Goal: Use online tool/utility: Utilize a website feature to perform a specific function

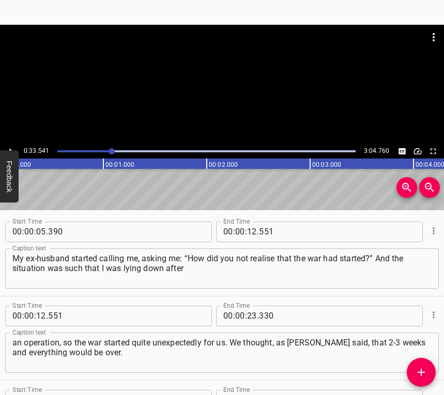
click at [13, 147] on icon "Play/Pause" at bounding box center [10, 151] width 9 height 9
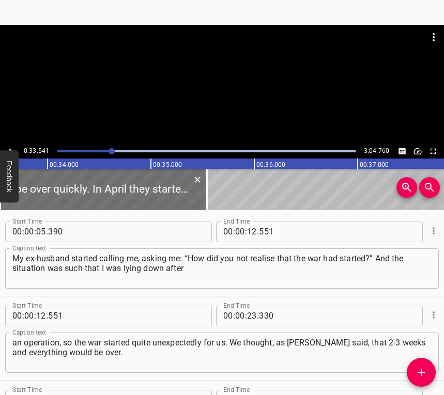
scroll to position [200, 0]
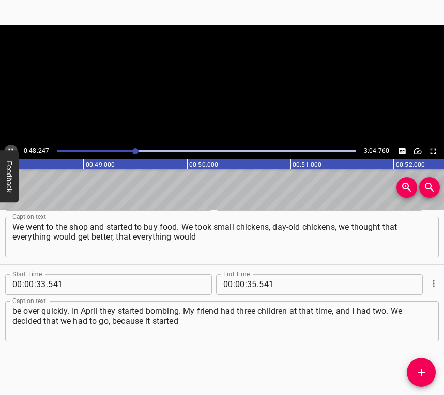
click at [13, 147] on icon "Play/Pause" at bounding box center [10, 151] width 9 height 9
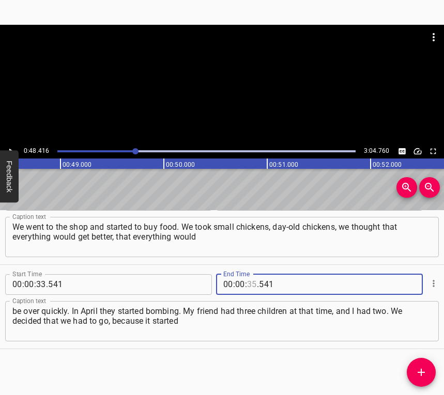
click at [248, 279] on input "number" at bounding box center [252, 284] width 10 height 21
type input "48"
type input "416"
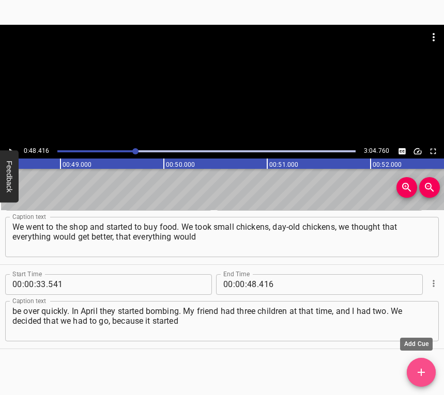
click at [431, 372] on span "Add Cue" at bounding box center [420, 372] width 29 height 12
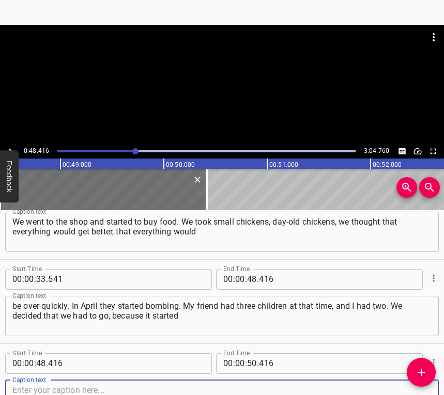
scroll to position [284, 0]
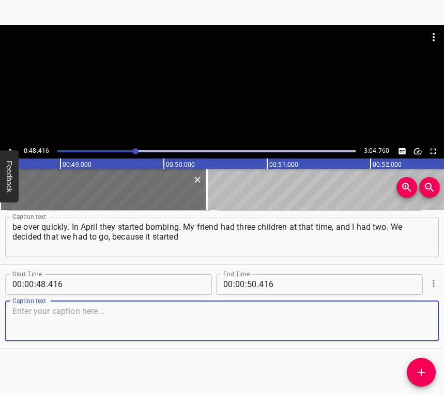
drag, startPoint x: 417, startPoint y: 325, endPoint x: 440, endPoint y: 309, distance: 28.2
click at [417, 325] on textarea at bounding box center [221, 320] width 419 height 29
click at [24, 329] on textarea at bounding box center [221, 320] width 419 height 29
paste textarea "coming down our street. We took an evacuation train to [GEOGRAPHIC_DATA]. From …"
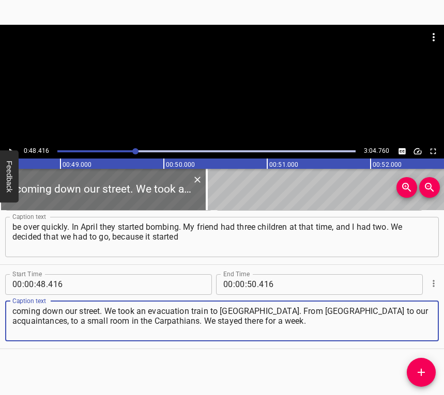
type textarea "coming down our street. We took an evacuation train to [GEOGRAPHIC_DATA]. From …"
click at [13, 147] on icon "Play/Pause" at bounding box center [10, 151] width 9 height 9
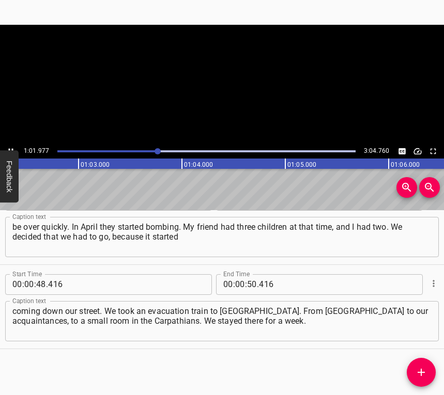
click at [13, 147] on icon "Play/Pause" at bounding box center [10, 151] width 9 height 9
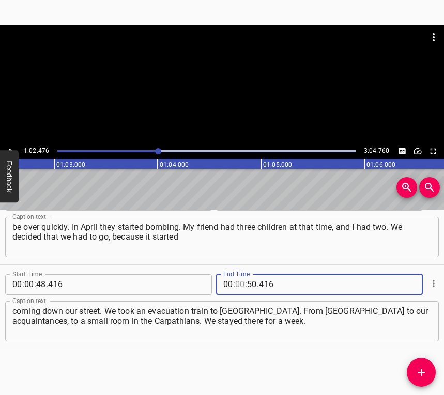
click at [238, 283] on input "number" at bounding box center [240, 284] width 10 height 21
type input "01"
type input "02"
type input "476"
click at [420, 367] on icon "Add Cue" at bounding box center [421, 372] width 12 height 12
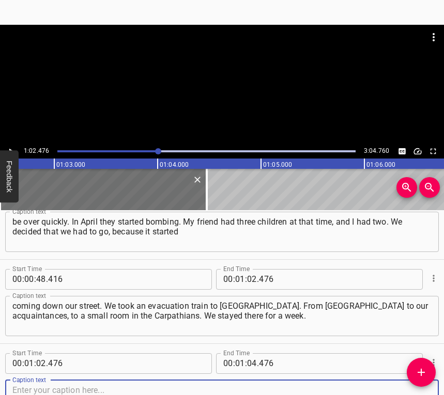
scroll to position [368, 0]
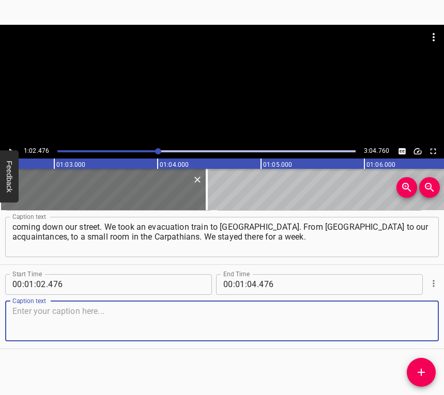
drag, startPoint x: 414, startPoint y: 328, endPoint x: 442, endPoint y: 319, distance: 30.0
click at [414, 328] on textarea at bounding box center [221, 320] width 419 height 29
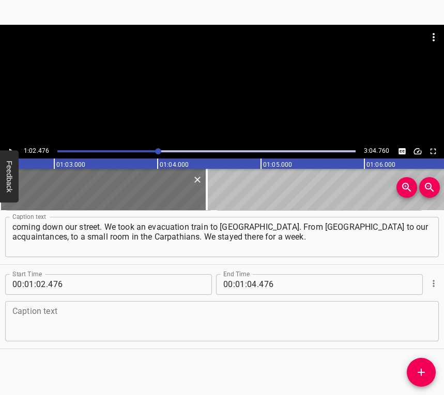
click at [98, 328] on textarea at bounding box center [221, 320] width 419 height 29
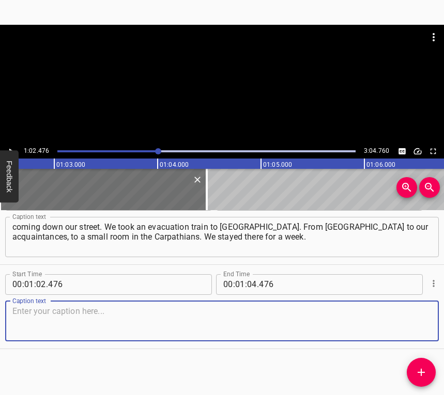
paste textarea "We were not accepted because of the language, and after that we came to [GEOGRA…"
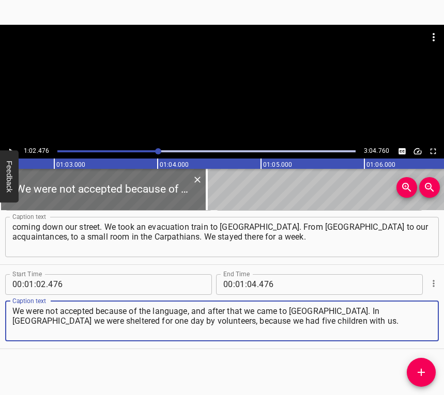
type textarea "We were not accepted because of the language, and after that we came to [GEOGRA…"
click at [14, 147] on icon "Play/Pause" at bounding box center [10, 151] width 9 height 9
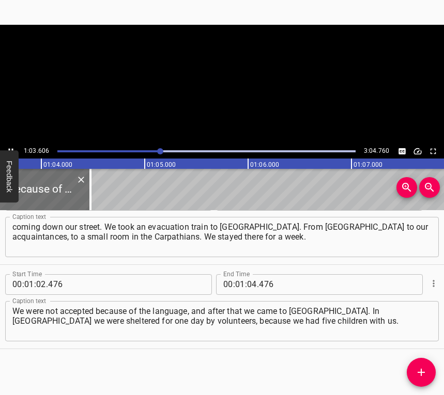
scroll to position [0, 6569]
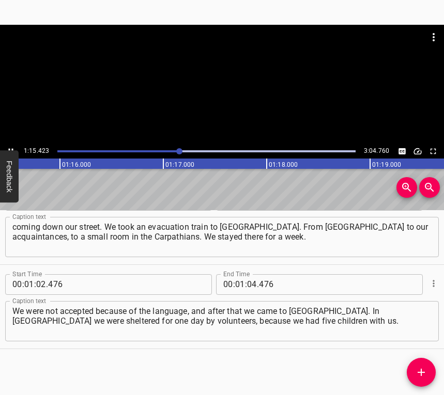
click at [12, 147] on icon "Play/Pause" at bounding box center [10, 151] width 9 height 9
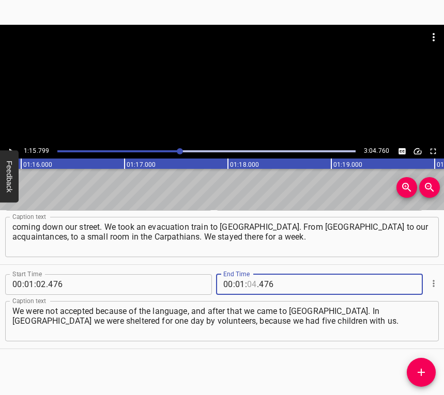
click at [248, 288] on input "number" at bounding box center [252, 284] width 10 height 21
type input "15"
type input "799"
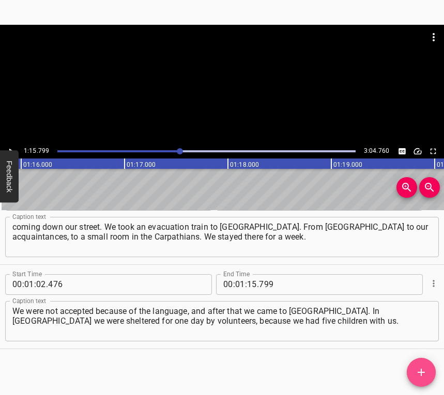
click at [422, 370] on icon "Add Cue" at bounding box center [421, 372] width 12 height 12
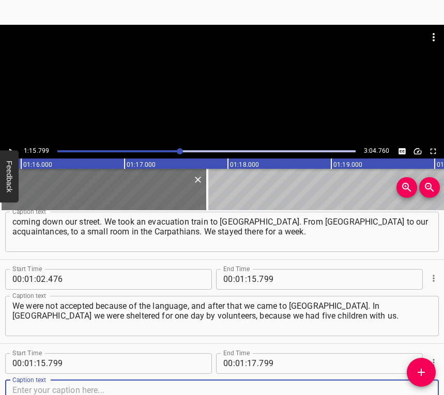
scroll to position [452, 0]
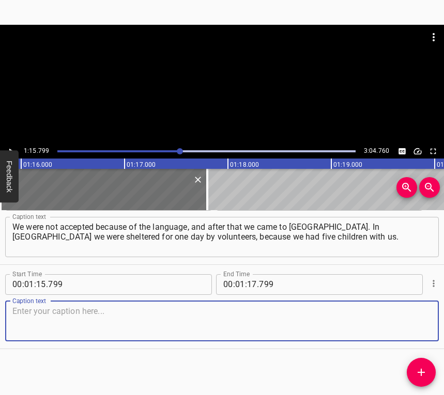
drag, startPoint x: 411, startPoint y: 326, endPoint x: 442, endPoint y: 313, distance: 33.6
click at [416, 323] on textarea at bounding box center [221, 320] width 419 height 29
click at [34, 311] on textarea at bounding box center [221, 320] width 419 height 29
paste textarea "And for two days we were at the [GEOGRAPHIC_DATA], in the mother and child room…"
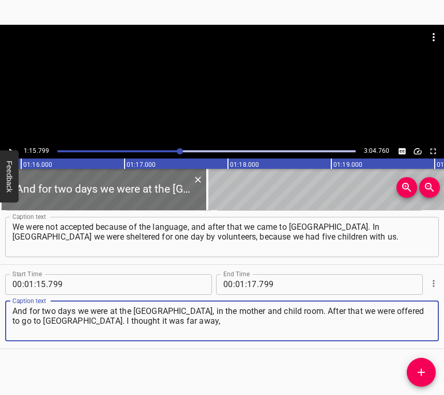
type textarea "And for two days we were at the [GEOGRAPHIC_DATA], in the mother and child room…"
click at [14, 146] on button "Play/Pause" at bounding box center [10, 151] width 13 height 13
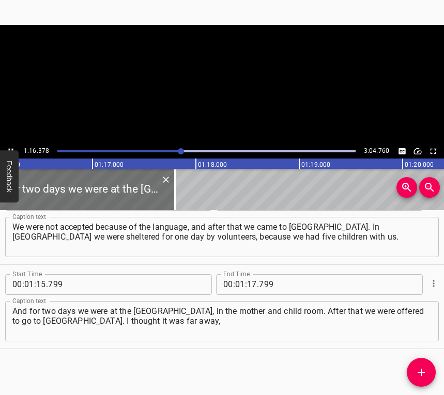
scroll to position [0, 7888]
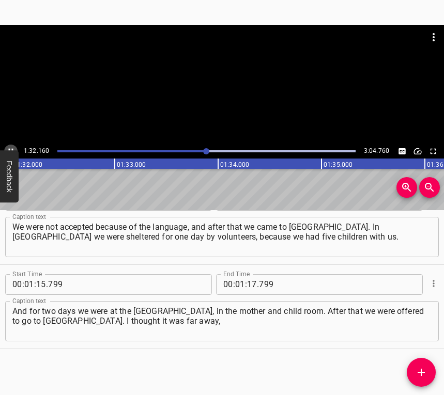
click at [9, 147] on icon "Play/Pause" at bounding box center [10, 151] width 9 height 9
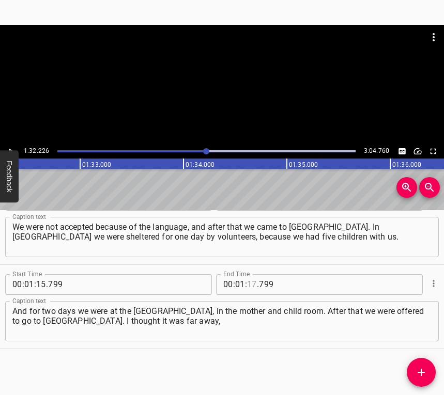
click at [247, 285] on input "number" at bounding box center [252, 284] width 10 height 21
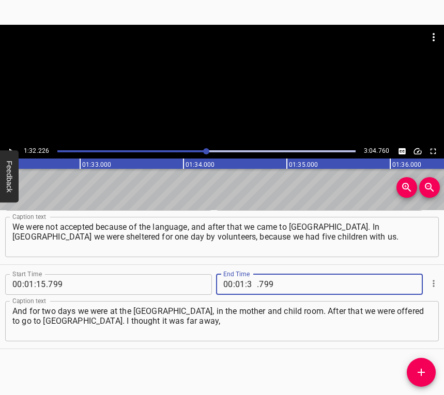
type input "32"
type input "226"
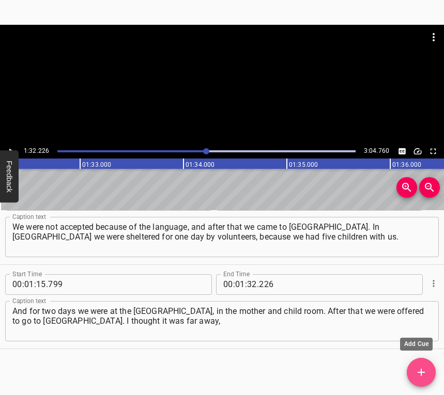
click at [415, 367] on icon "Add Cue" at bounding box center [421, 372] width 12 height 12
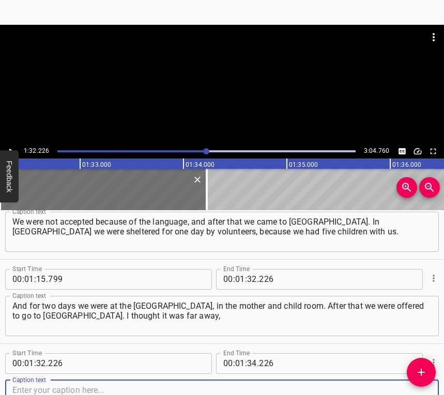
scroll to position [537, 0]
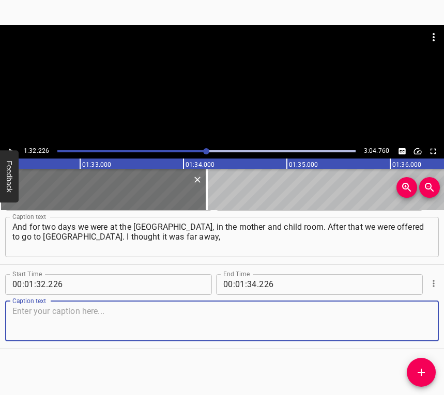
drag, startPoint x: 419, startPoint y: 326, endPoint x: 442, endPoint y: 314, distance: 25.9
click at [419, 325] on textarea at bounding box center [221, 320] width 419 height 29
click at [46, 313] on textarea at bounding box center [221, 320] width 419 height 29
paste textarea "and we didn’t go right away, so we were in [GEOGRAPHIC_DATA] at the [GEOGRAPHIC…"
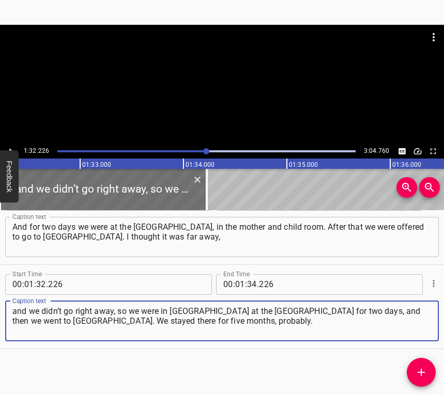
type textarea "and we didn’t go right away, so we were in [GEOGRAPHIC_DATA] at the [GEOGRAPHIC…"
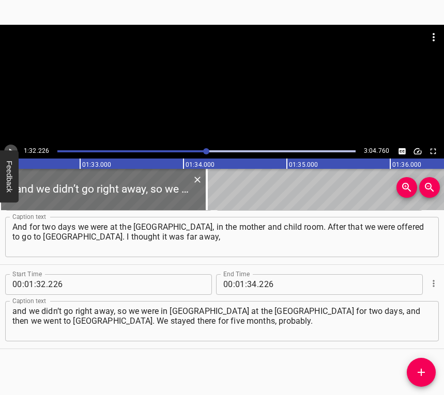
click at [7, 146] on button "Play/Pause" at bounding box center [10, 151] width 13 height 13
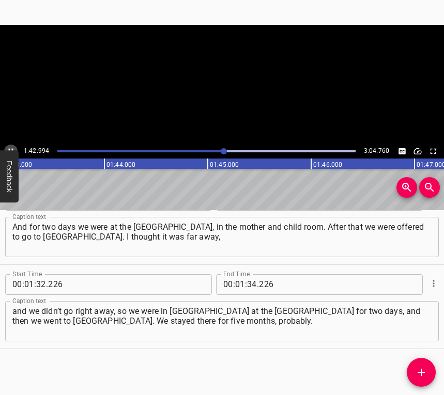
click at [10, 148] on icon "Play/Pause" at bounding box center [10, 151] width 9 height 9
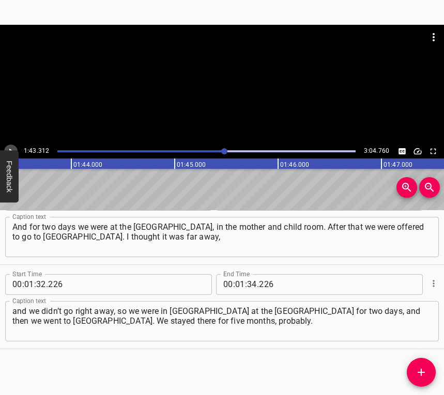
click at [10, 148] on icon "Play/Pause" at bounding box center [10, 151] width 9 height 9
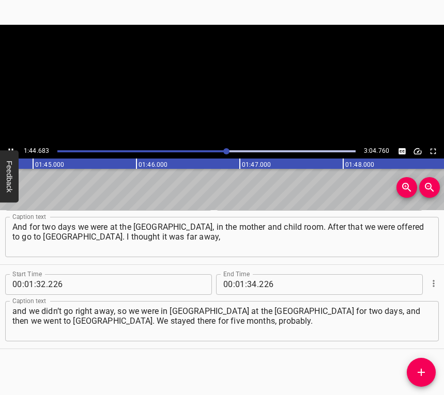
click at [10, 148] on icon "Play/Pause" at bounding box center [10, 151] width 9 height 9
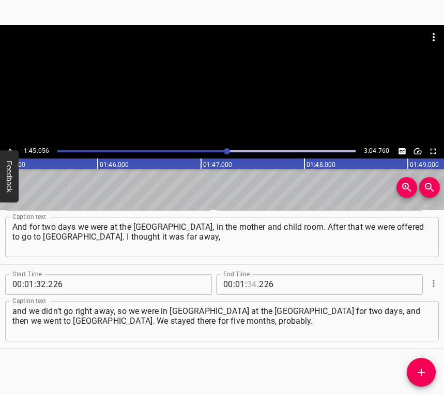
click at [247, 282] on input "number" at bounding box center [252, 284] width 10 height 21
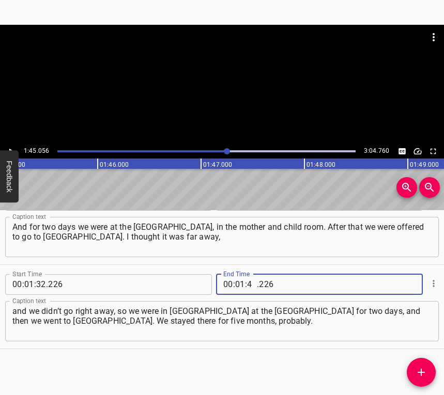
type input "45"
type input "056"
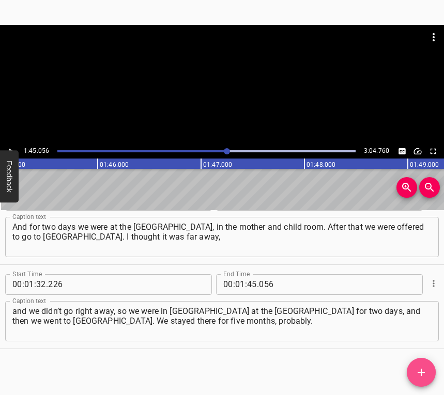
click at [423, 372] on icon "Add Cue" at bounding box center [420, 372] width 7 height 7
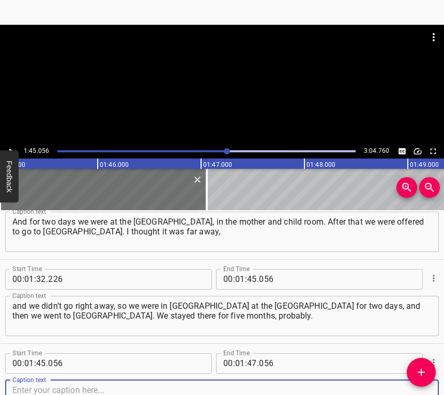
scroll to position [621, 0]
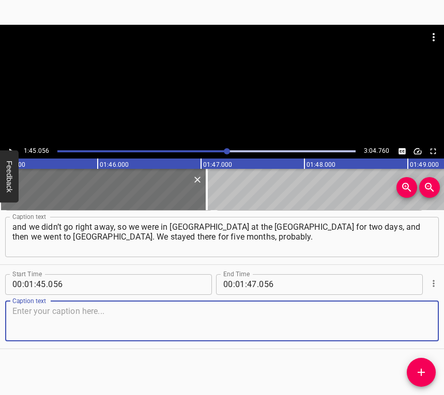
click at [418, 330] on textarea at bounding box center [221, 320] width 419 height 29
click at [199, 328] on textarea at bounding box center [221, 320] width 419 height 29
paste textarea "But the medicine there is very bad, and it was difficult for me there because I…"
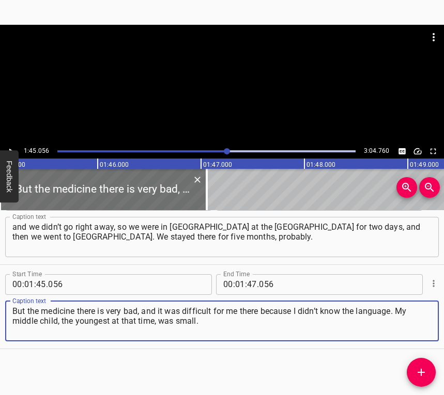
type textarea "But the medicine there is very bad, and it was difficult for me there because I…"
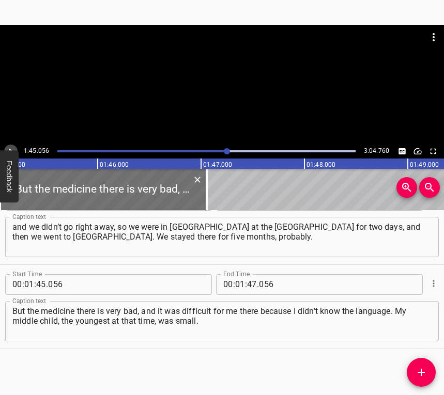
click at [10, 145] on button "Play/Pause" at bounding box center [10, 151] width 13 height 13
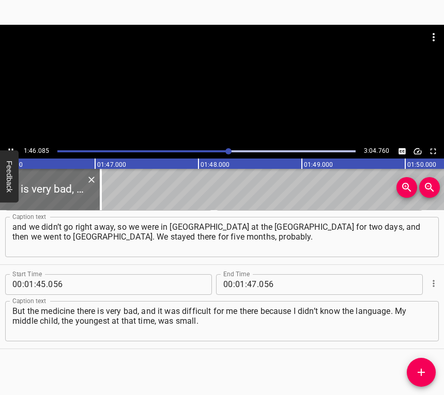
scroll to position [0, 10956]
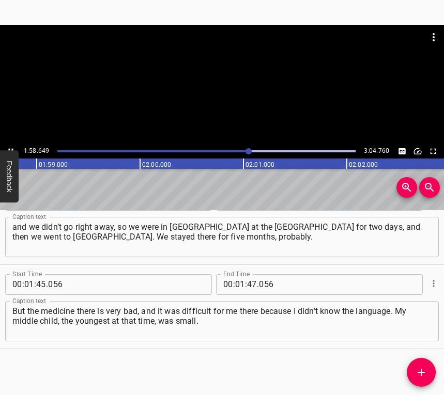
click at [10, 148] on icon "Play/Pause" at bounding box center [10, 151] width 9 height 9
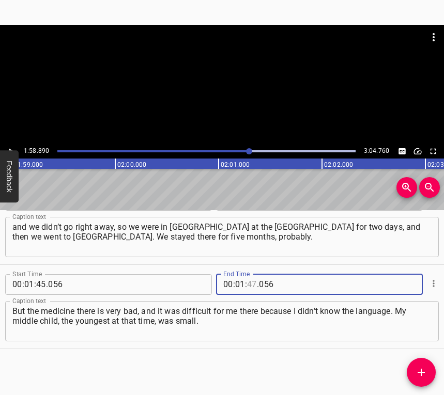
click at [247, 279] on input "number" at bounding box center [252, 284] width 10 height 21
type input "58"
type input "890"
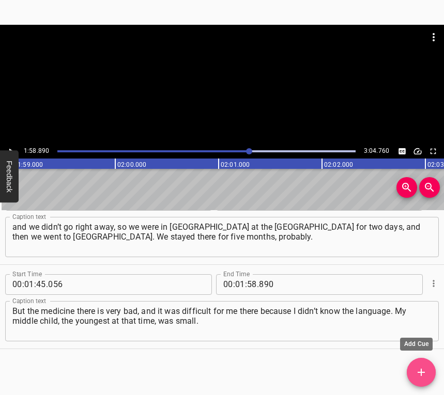
click at [420, 371] on icon "Add Cue" at bounding box center [421, 372] width 12 height 12
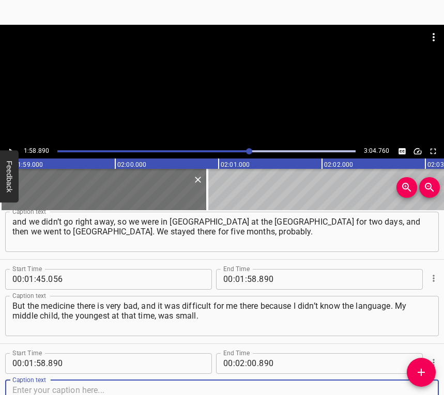
scroll to position [705, 0]
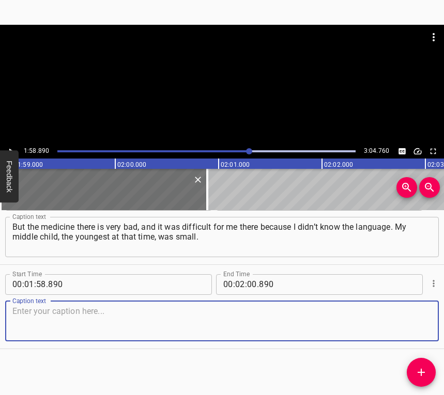
drag, startPoint x: 418, startPoint y: 322, endPoint x: 440, endPoint y: 312, distance: 24.3
click at [418, 321] on textarea at bounding box center [221, 320] width 419 height 29
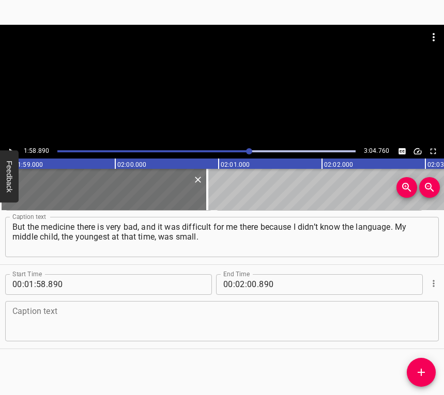
click at [87, 320] on textarea at bounding box center [221, 320] width 419 height 29
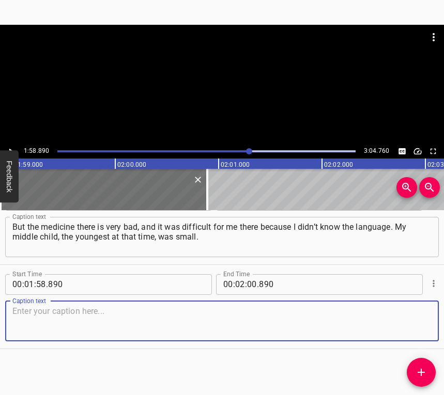
paste textarea "It was very difficult for me. We were not accepted in kindergartens. We were al…"
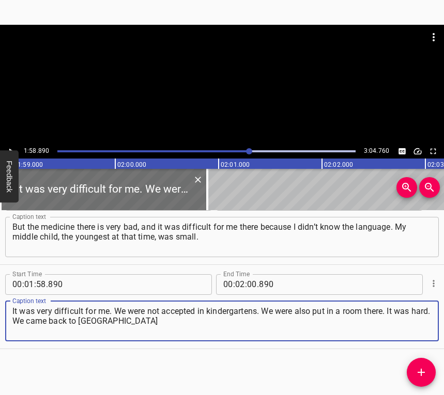
type textarea "It was very difficult for me. We were not accepted in kindergartens. We were al…"
click at [11, 146] on button "Play/Pause" at bounding box center [10, 151] width 13 height 13
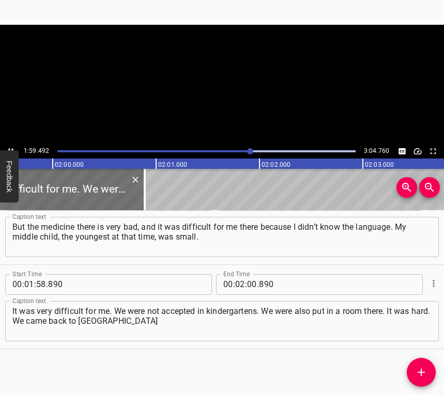
scroll to position [0, 12367]
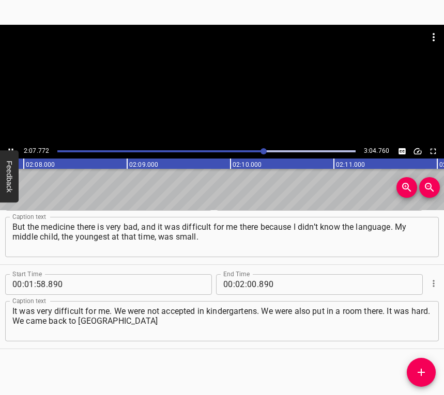
click at [8, 147] on icon "Play/Pause" at bounding box center [10, 151] width 9 height 9
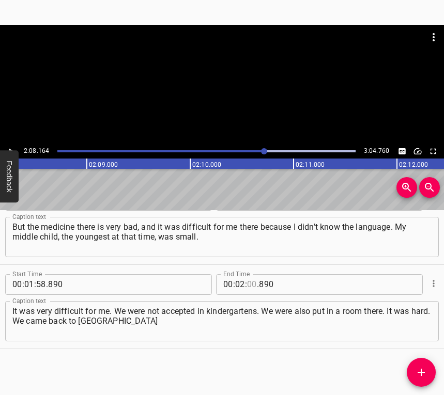
click at [250, 284] on input "number" at bounding box center [252, 284] width 10 height 21
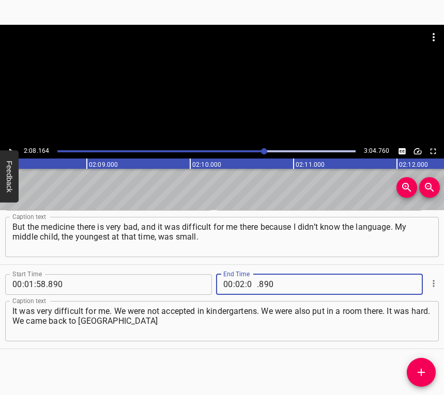
type input "08"
type input "164"
click at [411, 373] on span "Add Cue" at bounding box center [420, 372] width 29 height 12
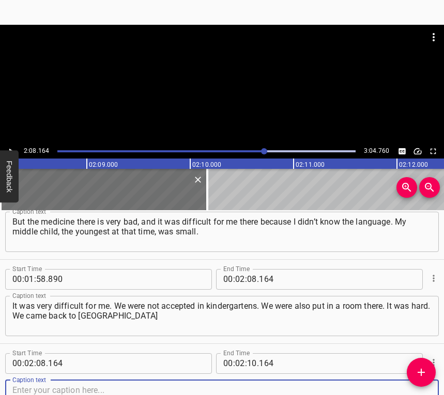
scroll to position [789, 0]
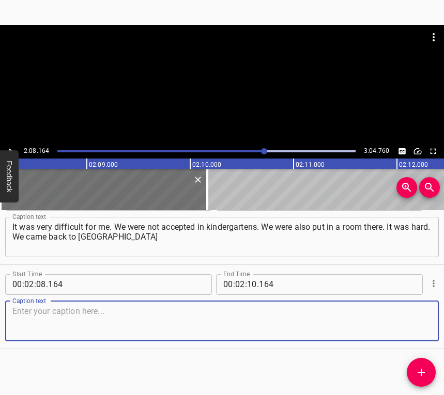
drag, startPoint x: 417, startPoint y: 324, endPoint x: 429, endPoint y: 318, distance: 13.2
click at [425, 319] on div "Caption text" at bounding box center [221, 321] width 433 height 40
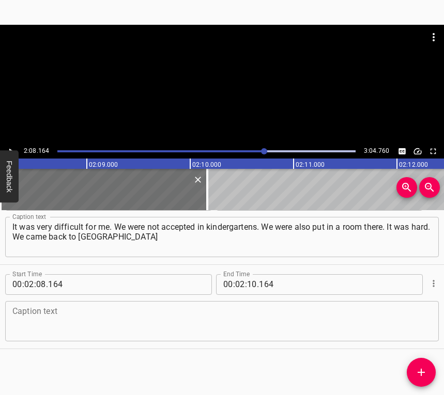
click at [62, 321] on textarea at bounding box center [221, 320] width 419 height 29
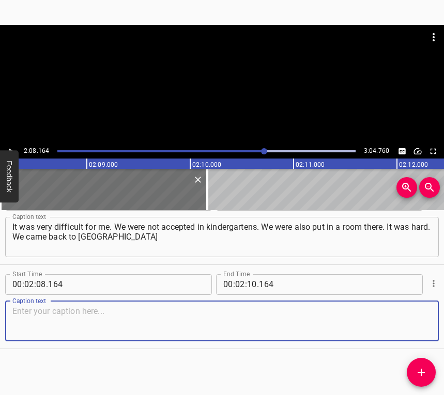
paste textarea "and rented accommodation in [GEOGRAPHIC_DATA]. It’s a little bit hard, because …"
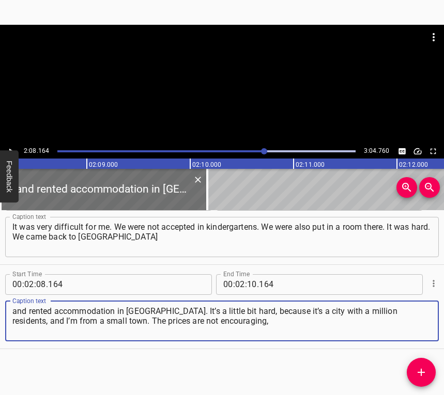
type textarea "and rented accommodation in [GEOGRAPHIC_DATA]. It’s a little bit hard, because …"
click at [6, 147] on icon "Play/Pause" at bounding box center [10, 151] width 9 height 9
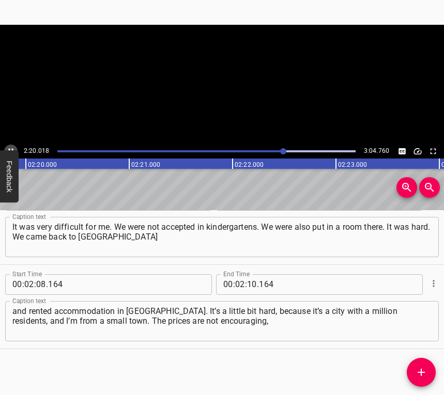
click at [11, 147] on icon "Play/Pause" at bounding box center [10, 151] width 9 height 9
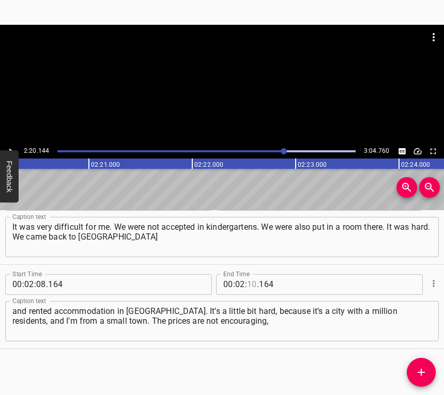
click at [248, 285] on input "number" at bounding box center [252, 284] width 10 height 21
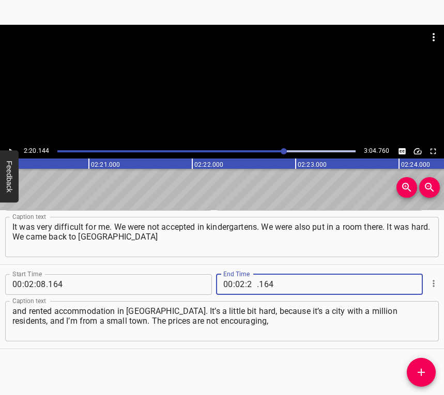
type input "20"
type input "144"
click at [428, 375] on span "Add Cue" at bounding box center [420, 372] width 29 height 12
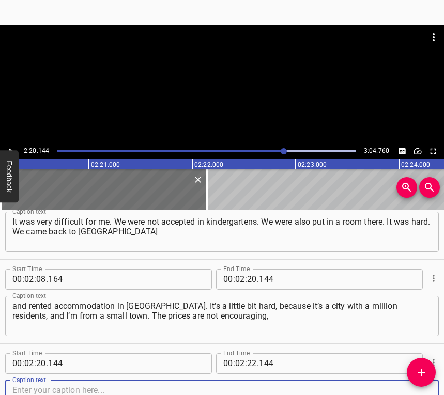
scroll to position [873, 0]
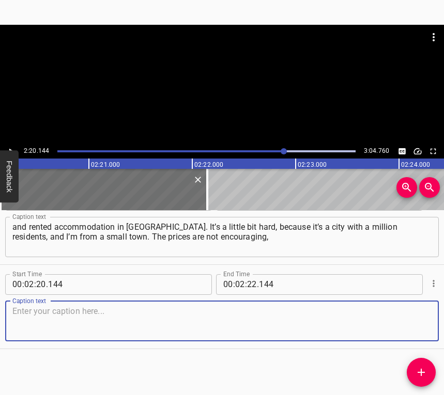
click at [415, 323] on textarea at bounding box center [221, 320] width 419 height 29
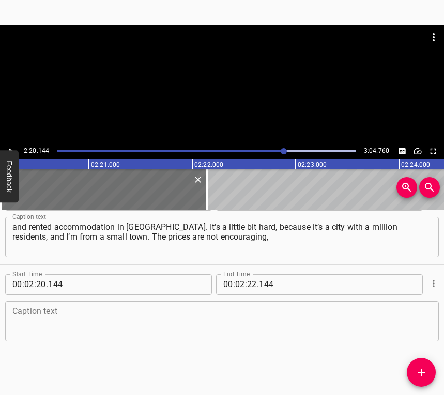
click at [20, 316] on textarea at bounding box center [221, 320] width 419 height 29
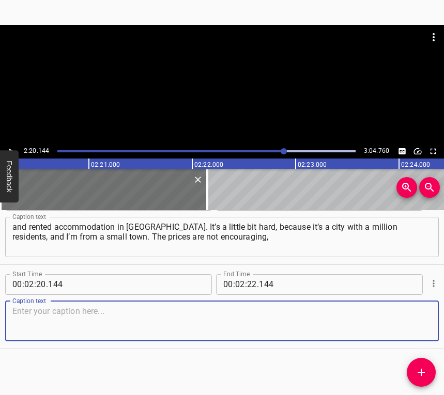
paste textarea "but we are adapting. In [GEOGRAPHIC_DATA] there are air raid alerts, sometimes …"
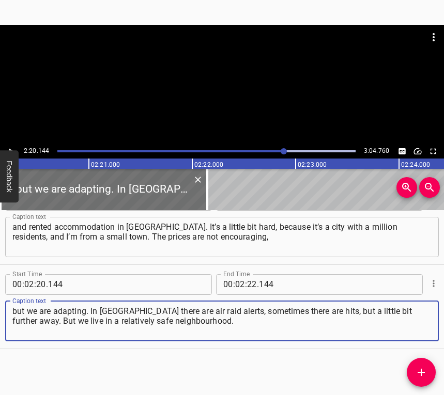
type textarea "but we are adapting. In [GEOGRAPHIC_DATA] there are air raid alerts, sometimes …"
click at [13, 144] on div at bounding box center [222, 84] width 444 height 119
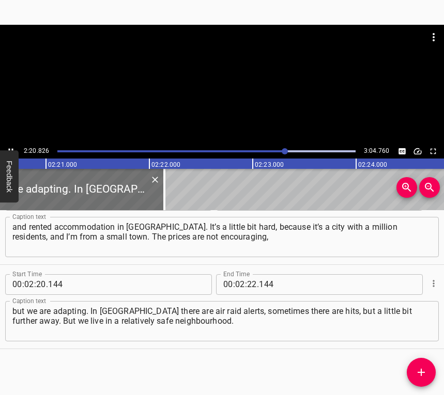
scroll to position [0, 14544]
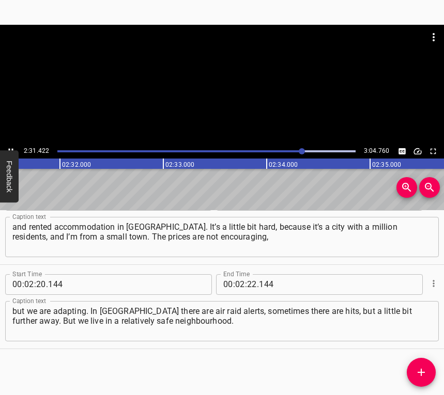
click at [12, 147] on icon "Play/Pause" at bounding box center [10, 151] width 9 height 9
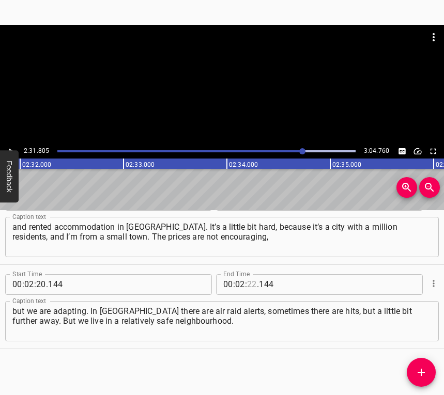
click at [247, 281] on input "number" at bounding box center [252, 284] width 10 height 21
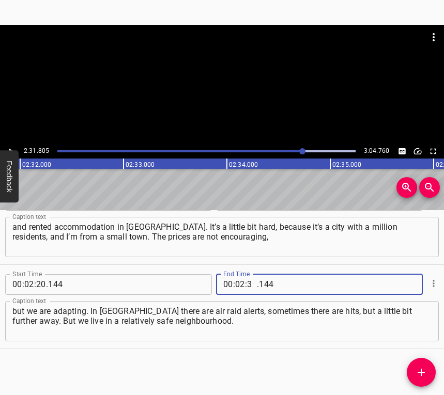
type input "31"
type input "805"
click at [417, 377] on icon "Add Cue" at bounding box center [421, 372] width 12 height 12
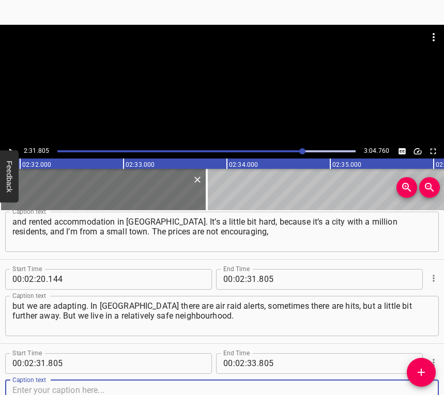
scroll to position [957, 0]
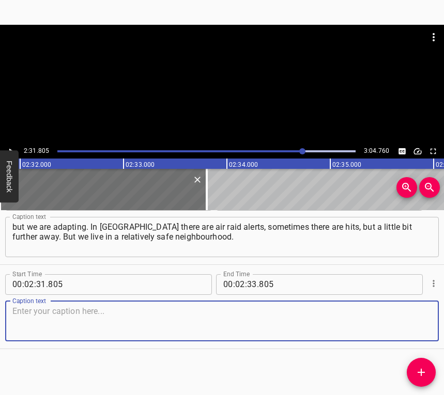
drag, startPoint x: 414, startPoint y: 321, endPoint x: 443, endPoint y: 317, distance: 28.8
click at [416, 321] on textarea at bounding box center [221, 320] width 419 height 29
click at [88, 320] on textarea at bounding box center [221, 320] width 419 height 29
paste textarea "We hear it, but at least it’s not in shrapnel. Our windows are intact, thank Go…"
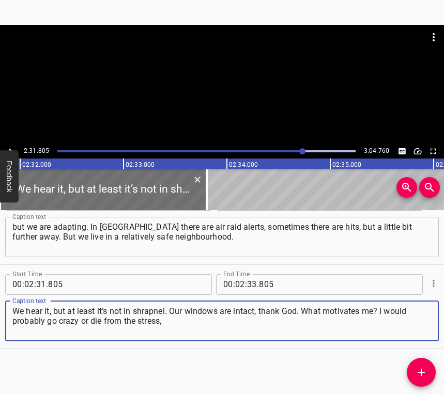
type textarea "We hear it, but at least it’s not in shrapnel. Our windows are intact, thank Go…"
click at [11, 148] on icon "Play/Pause" at bounding box center [10, 151] width 9 height 9
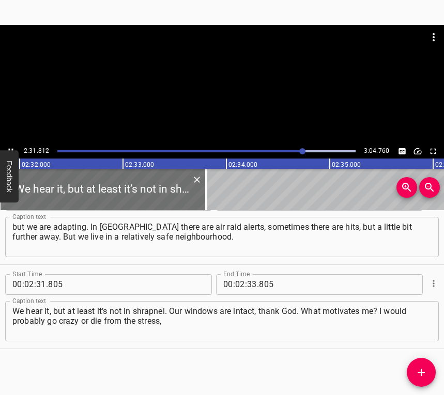
scroll to position [0, 15704]
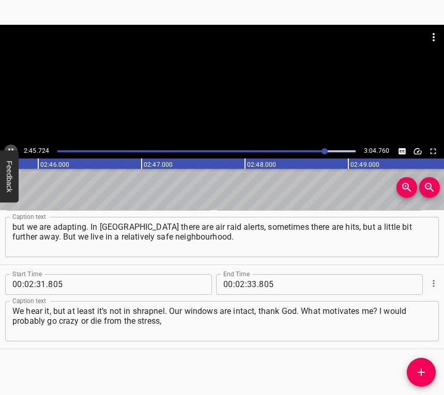
click at [8, 146] on button "Play/Pause" at bounding box center [10, 151] width 13 height 13
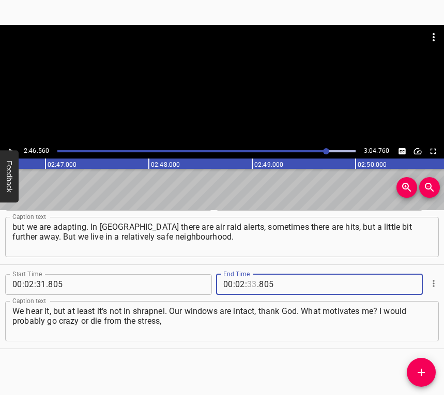
click at [249, 283] on input "number" at bounding box center [252, 284] width 10 height 21
type input "46"
type input "560"
click at [417, 372] on icon "Add Cue" at bounding box center [421, 372] width 12 height 12
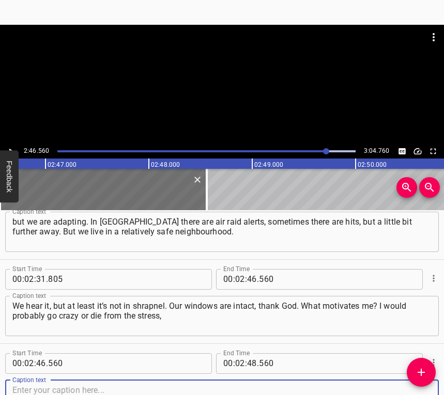
scroll to position [1042, 0]
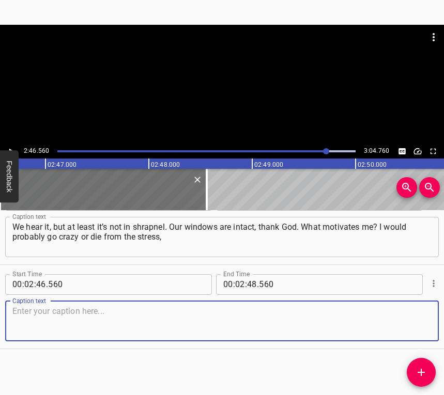
drag, startPoint x: 412, startPoint y: 313, endPoint x: 440, endPoint y: 311, distance: 28.5
click at [424, 311] on div "Caption text" at bounding box center [221, 321] width 433 height 40
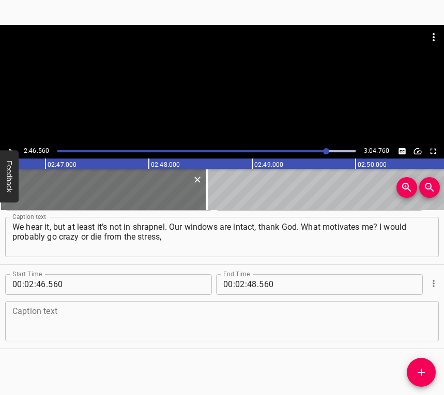
click at [76, 332] on textarea at bounding box center [221, 320] width 419 height 29
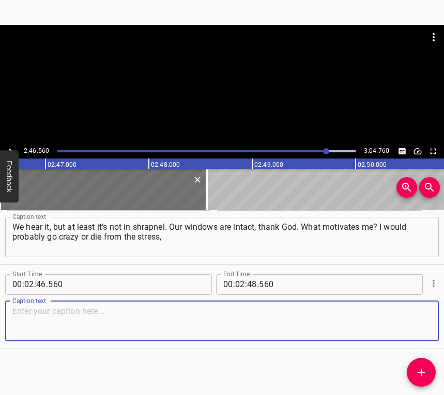
paste textarea "but I have three children, they are my anchors, and soon there will be a fourth…"
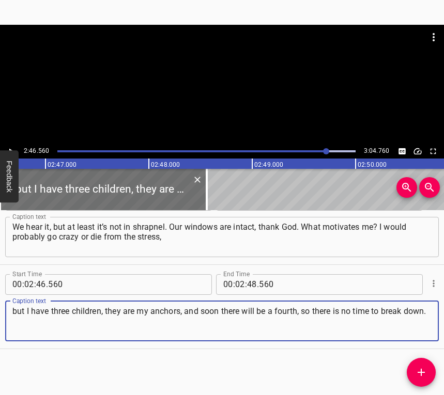
type textarea "but I have three children, they are my anchors, and soon there will be a fourth…"
click at [248, 285] on input "number" at bounding box center [252, 284] width 10 height 21
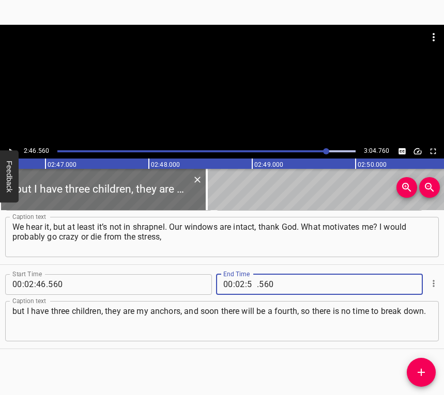
type input "54"
type input "760"
click at [9, 146] on button "Play/Pause" at bounding box center [10, 151] width 13 height 13
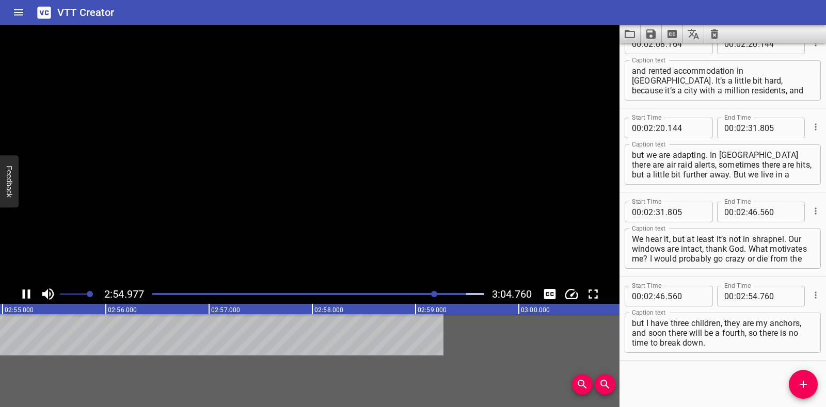
scroll to position [863, 0]
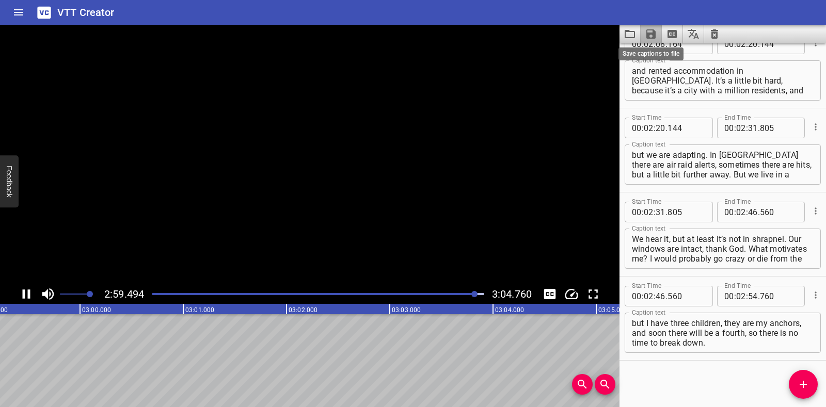
click at [443, 35] on icon "Save captions to file" at bounding box center [651, 33] width 9 height 9
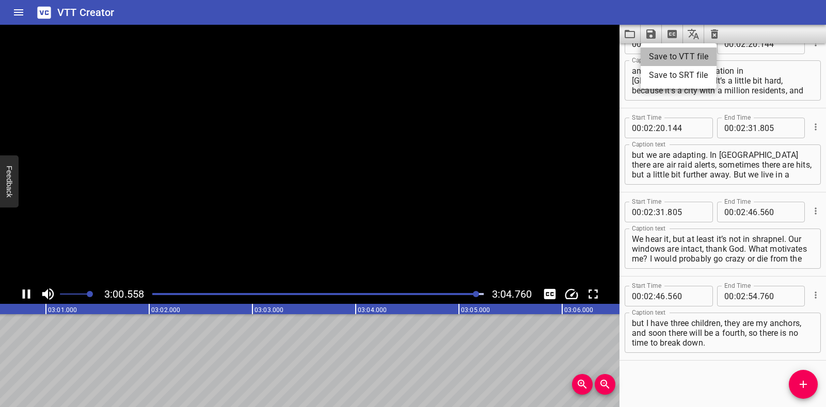
click at [443, 58] on li "Save to VTT file" at bounding box center [679, 57] width 76 height 19
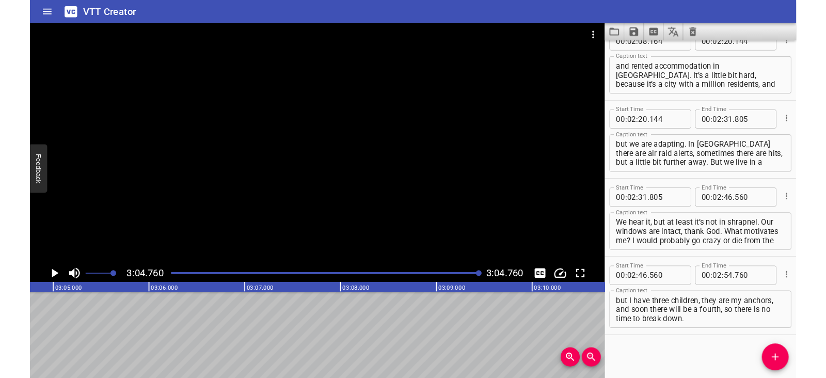
scroll to position [892, 0]
